Goal: Check status

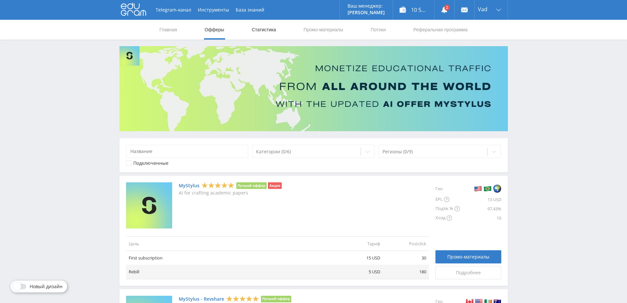
click at [261, 29] on link "Статистика" at bounding box center [264, 30] width 26 height 20
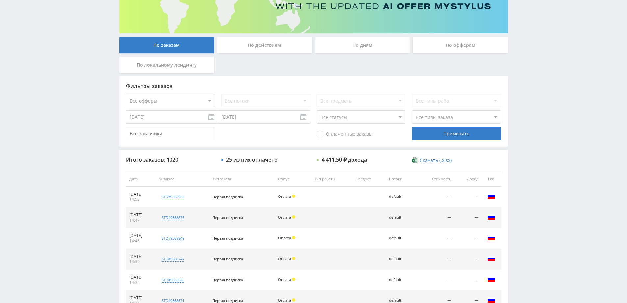
scroll to position [34, 0]
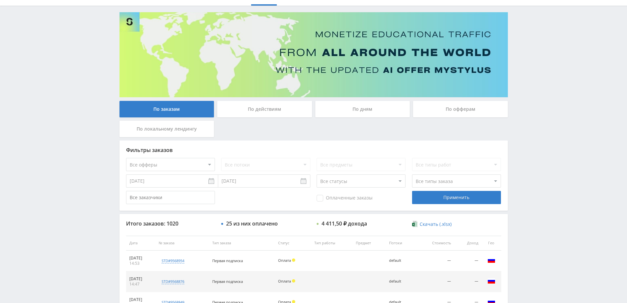
click at [369, 114] on div "По дням" at bounding box center [362, 109] width 95 height 16
click at [0, 0] on input "По дням" at bounding box center [0, 0] width 0 height 0
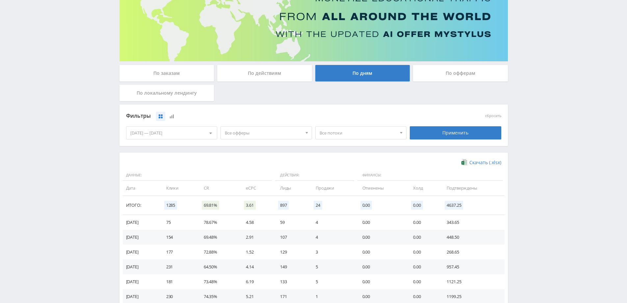
scroll to position [0, 0]
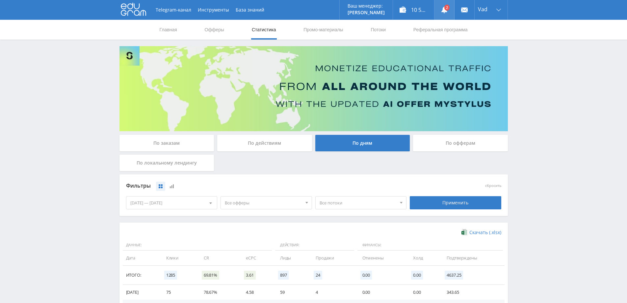
click at [449, 7] on link at bounding box center [445, 10] width 20 height 20
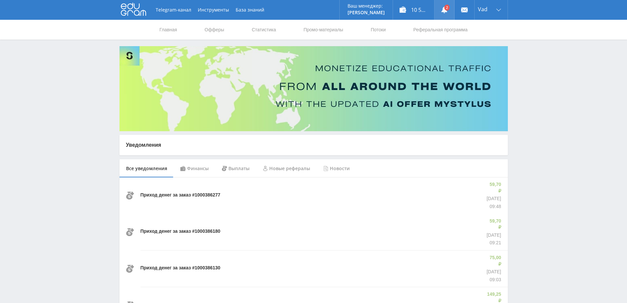
click at [446, 11] on use at bounding box center [444, 10] width 6 height 7
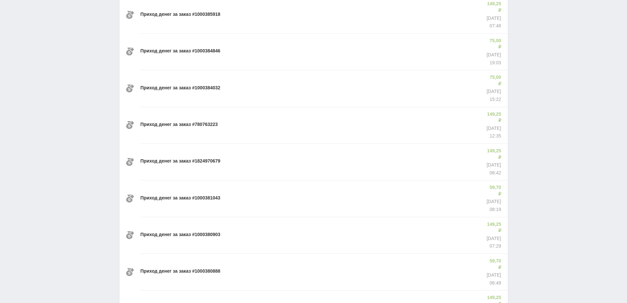
scroll to position [296, 0]
